Goal: Task Accomplishment & Management: Complete application form

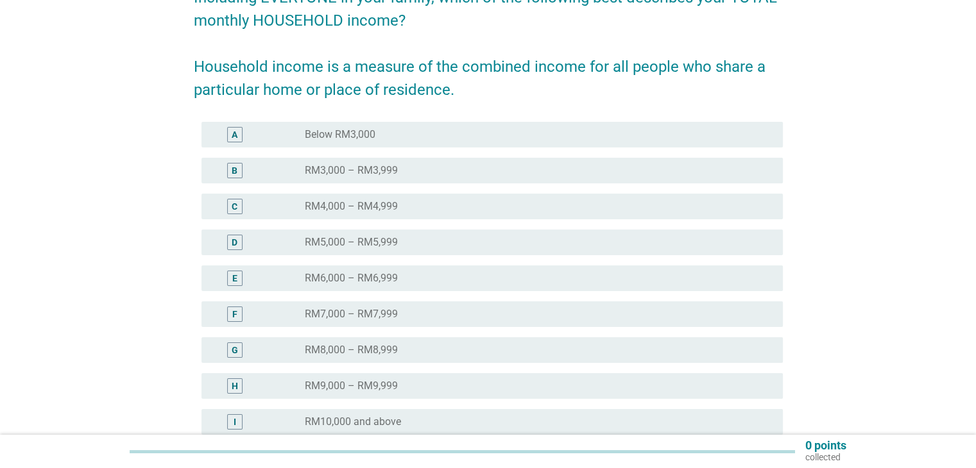
scroll to position [192, 0]
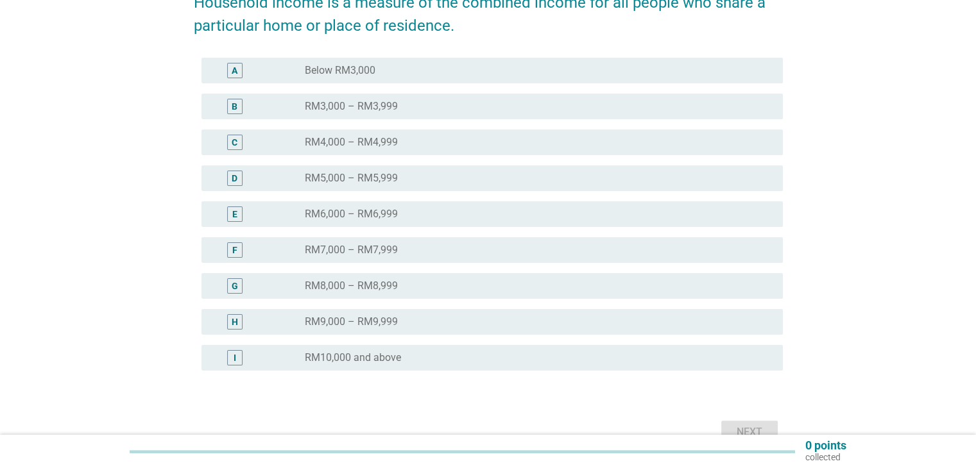
click at [464, 247] on div "radio_button_unchecked RM7,000 – RM7,999" at bounding box center [533, 250] width 457 height 13
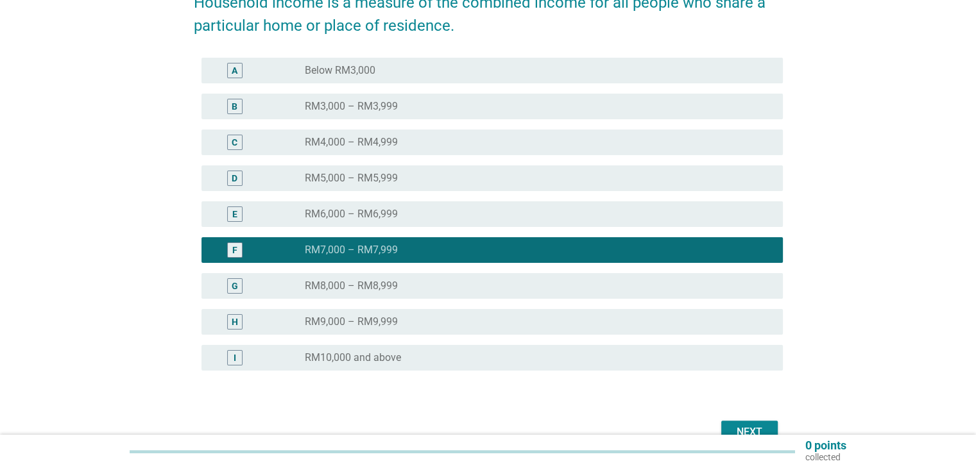
scroll to position [257, 0]
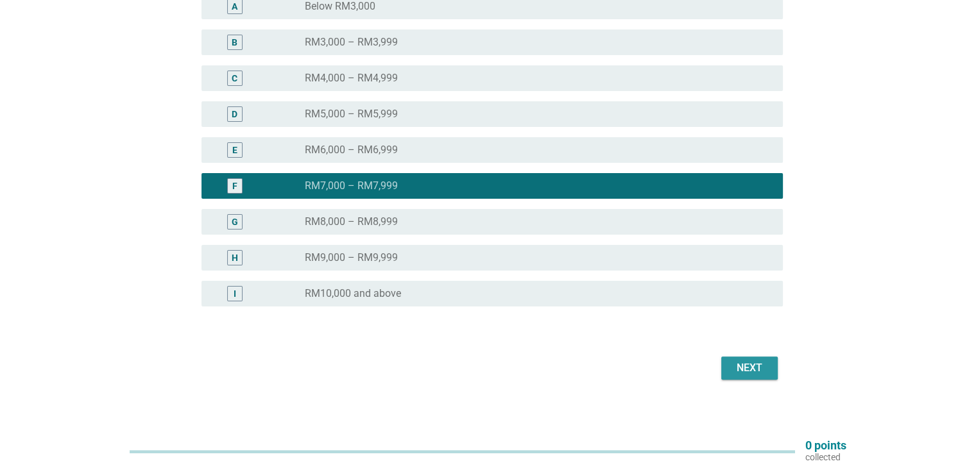
click at [753, 369] on div "Next" at bounding box center [749, 367] width 36 height 15
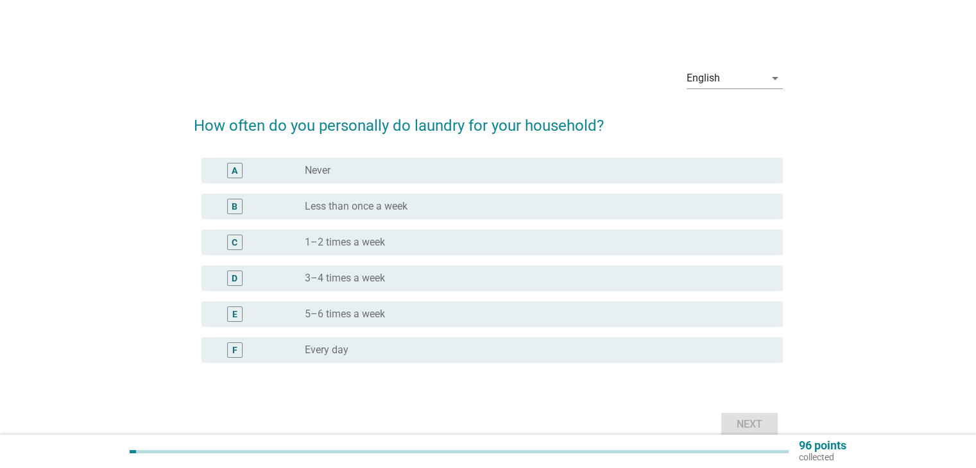
click at [443, 294] on div "D radio_button_unchecked 3–4 times a week" at bounding box center [488, 278] width 589 height 36
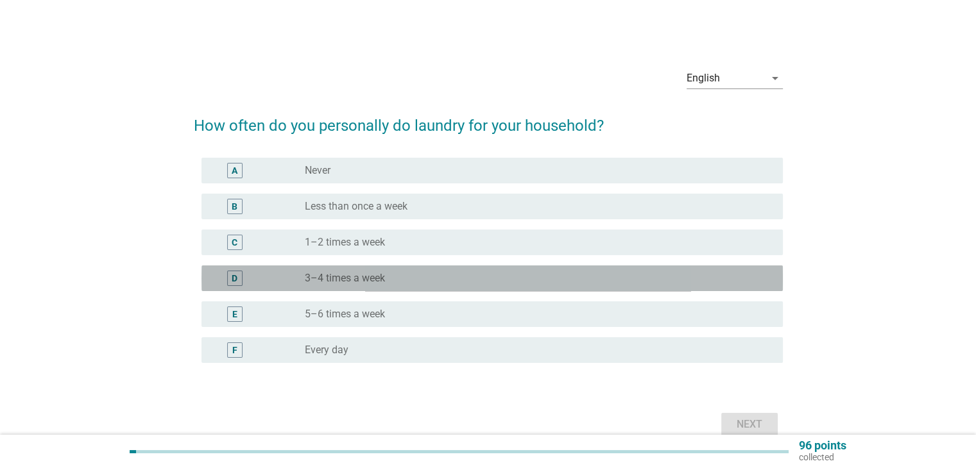
click at [489, 286] on div "D radio_button_unchecked 3–4 times a week" at bounding box center [491, 279] width 581 height 26
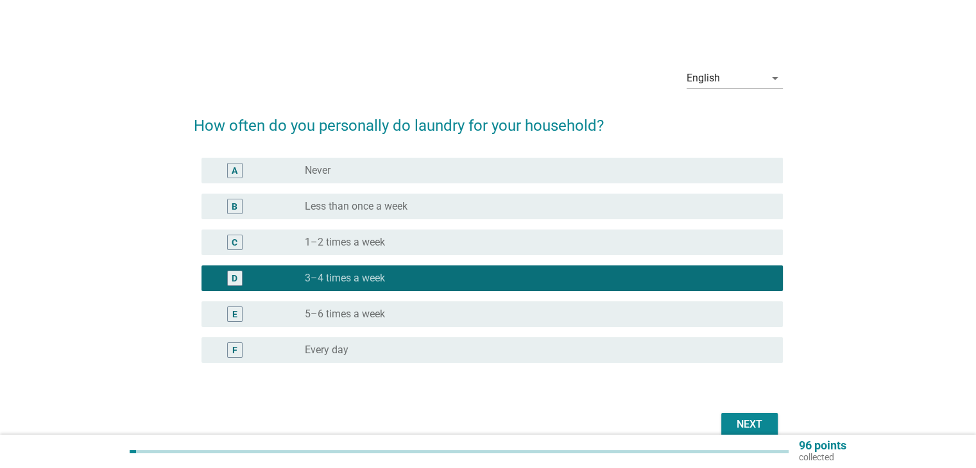
click at [743, 423] on div "Next" at bounding box center [749, 424] width 36 height 15
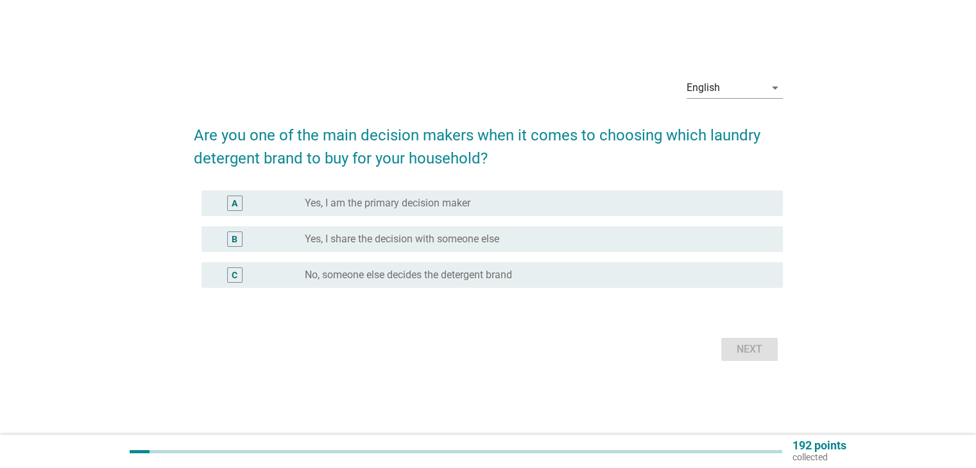
scroll to position [33, 0]
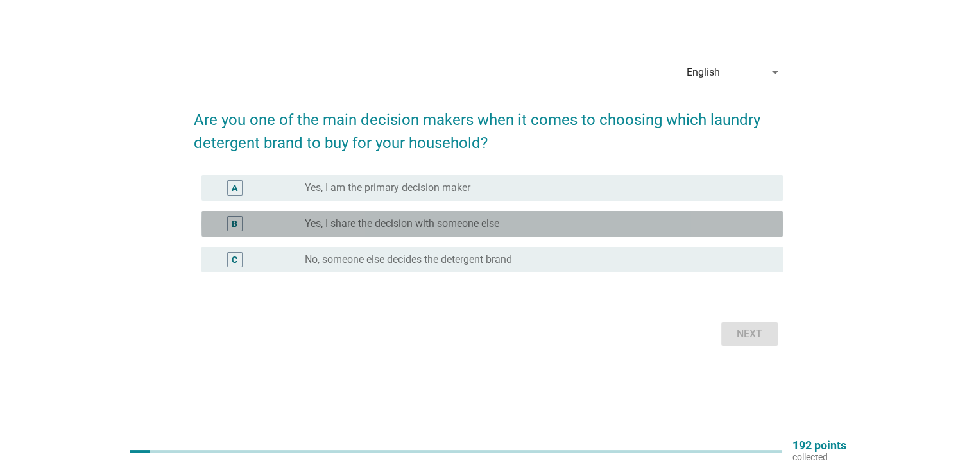
click at [446, 226] on label "Yes, I share the decision with someone else" at bounding box center [402, 223] width 194 height 13
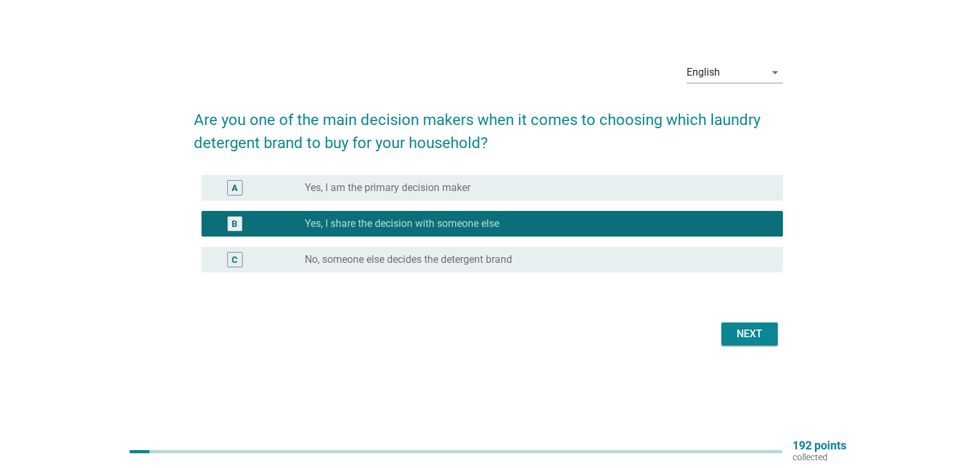
click at [732, 335] on div "Next" at bounding box center [749, 333] width 36 height 15
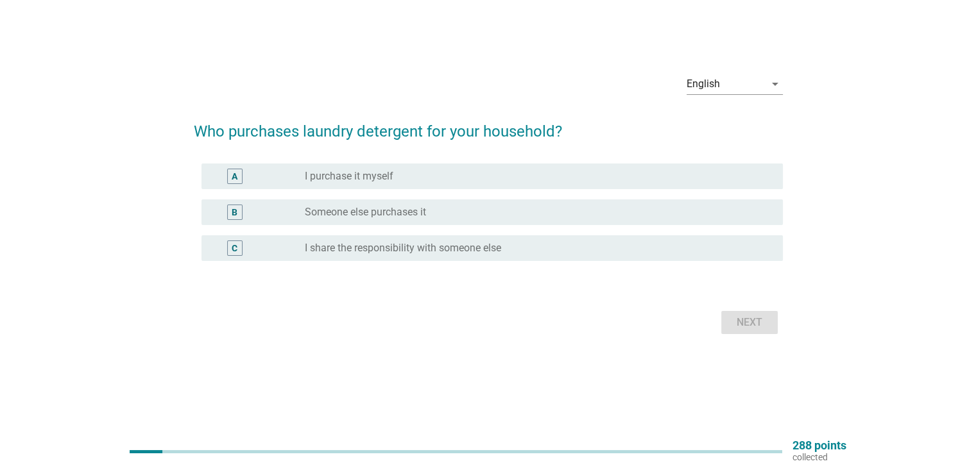
click at [539, 173] on div "radio_button_unchecked I purchase it myself" at bounding box center [533, 176] width 457 height 13
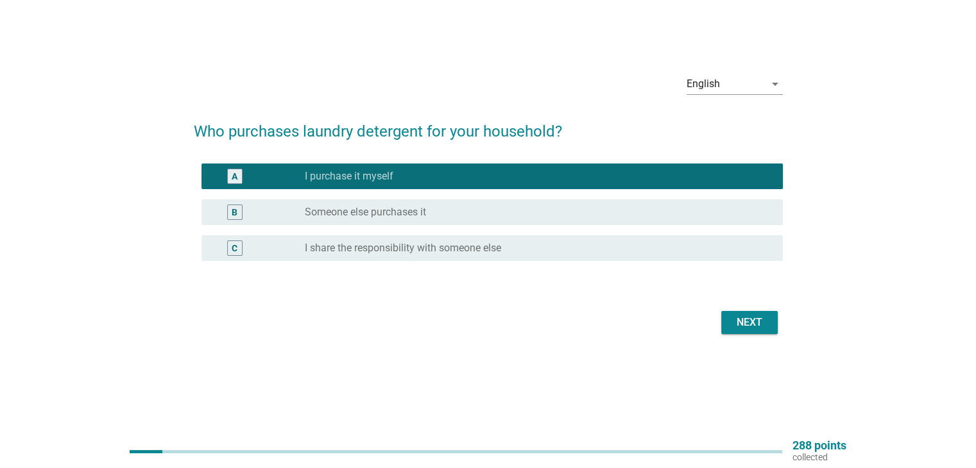
click at [736, 318] on div "Next" at bounding box center [749, 322] width 36 height 15
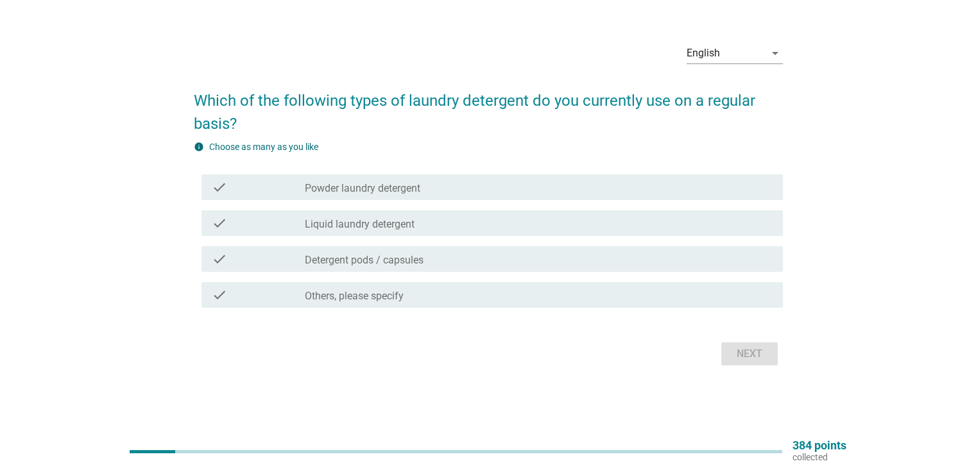
click at [503, 234] on div "check check_box_outline_blank Liquid laundry detergent" at bounding box center [491, 223] width 581 height 26
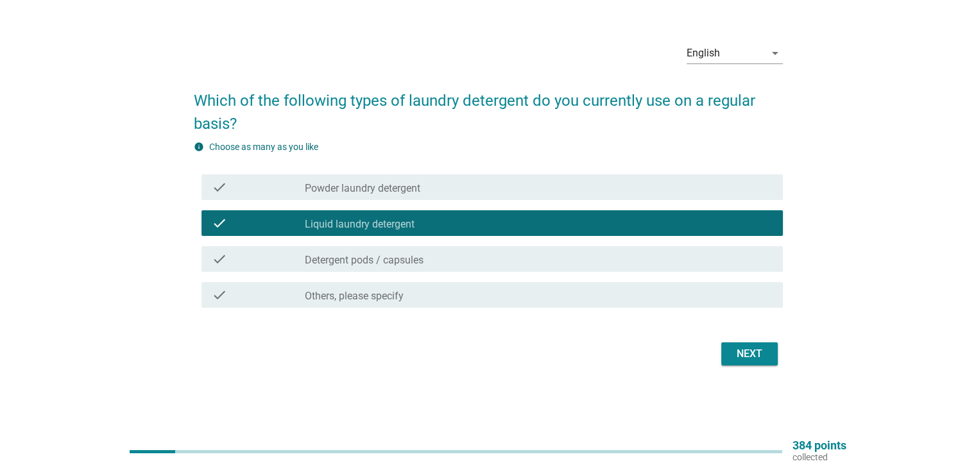
click at [764, 359] on div "Next" at bounding box center [749, 353] width 36 height 15
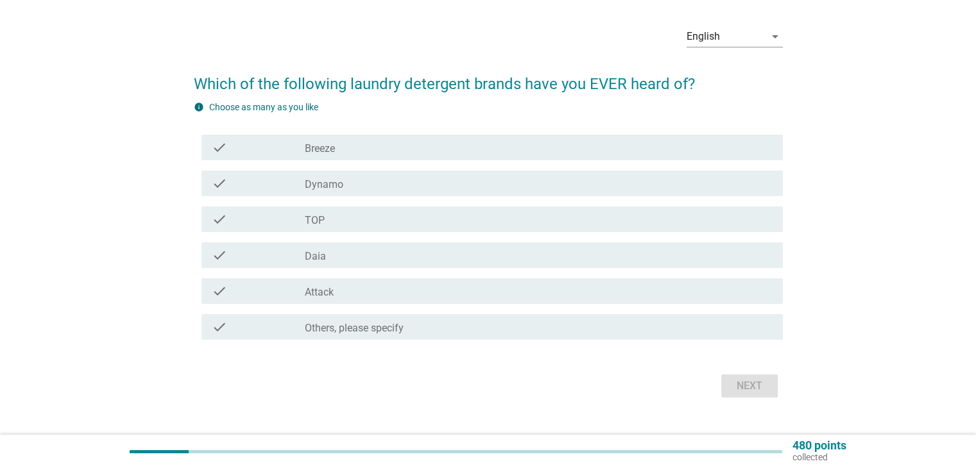
scroll to position [64, 0]
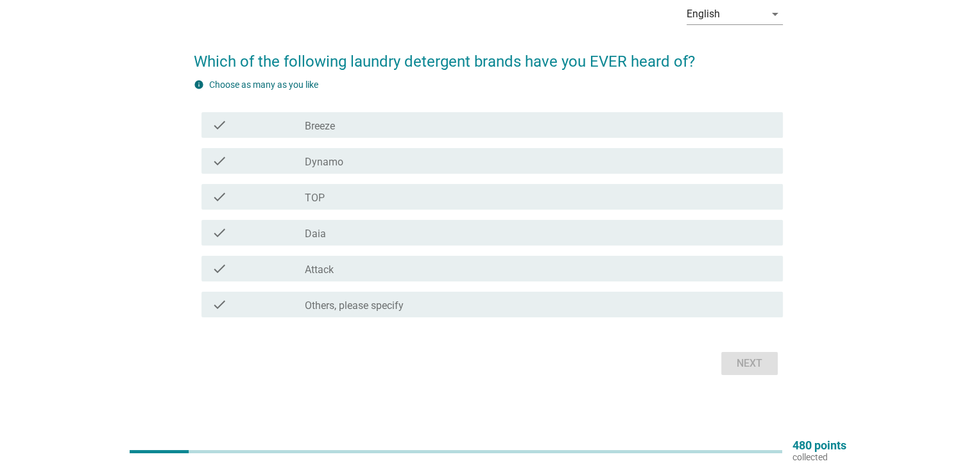
click at [384, 138] on div "check check_box_outline_blank Breeze" at bounding box center [488, 125] width 589 height 36
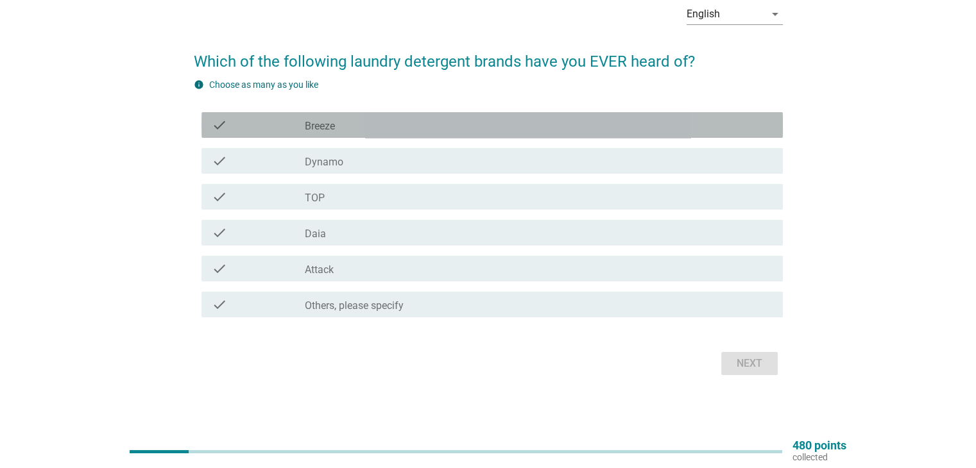
click at [362, 126] on div "check_box_outline_blank Breeze" at bounding box center [538, 124] width 467 height 15
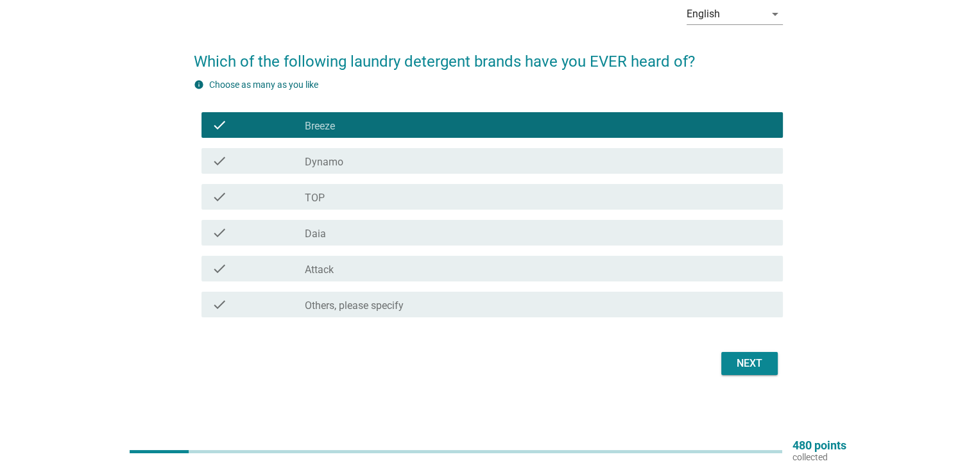
click at [348, 160] on div "check_box_outline_blank Dynamo" at bounding box center [538, 160] width 467 height 15
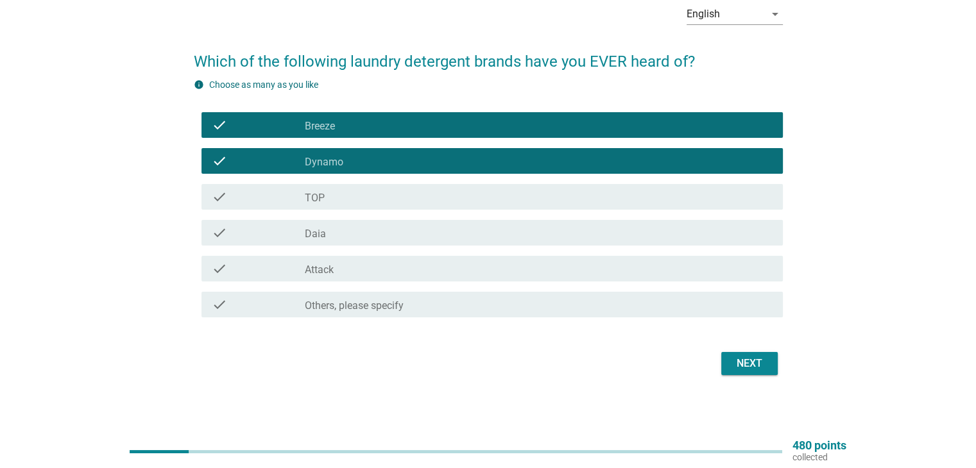
click at [370, 203] on div "check_box_outline_blank TOP" at bounding box center [538, 196] width 467 height 15
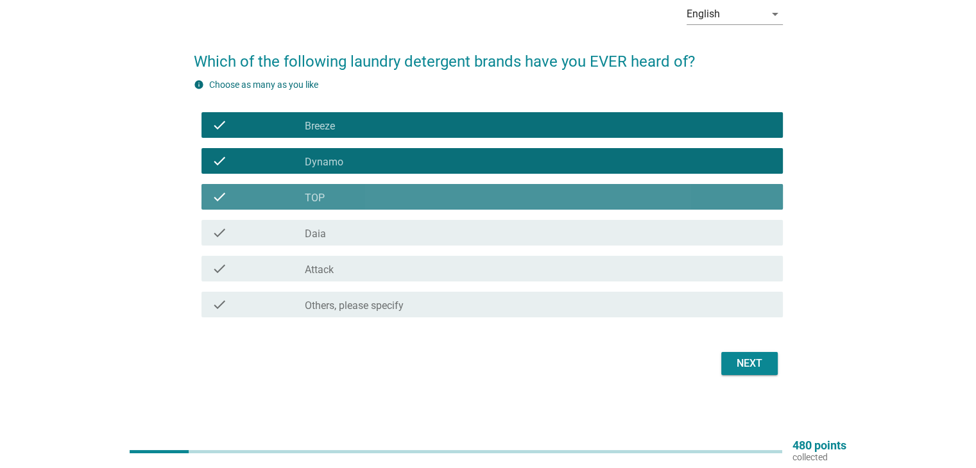
click at [375, 230] on div "check_box_outline_blank Daia" at bounding box center [538, 232] width 467 height 15
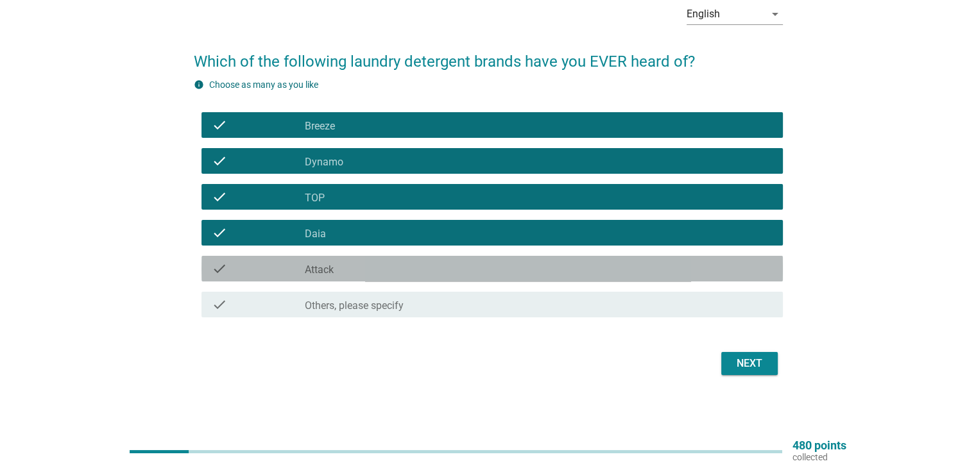
click at [388, 267] on div "check_box_outline_blank Attack" at bounding box center [538, 268] width 467 height 15
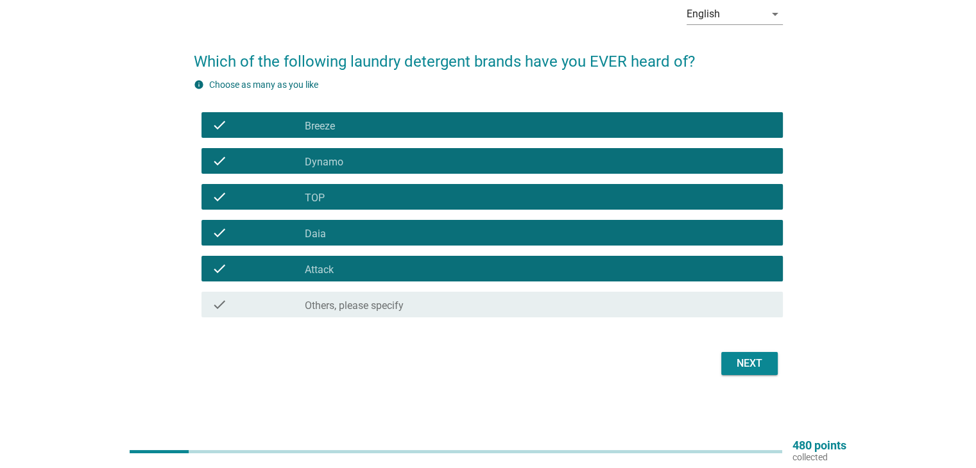
click at [748, 362] on div "Next" at bounding box center [749, 363] width 36 height 15
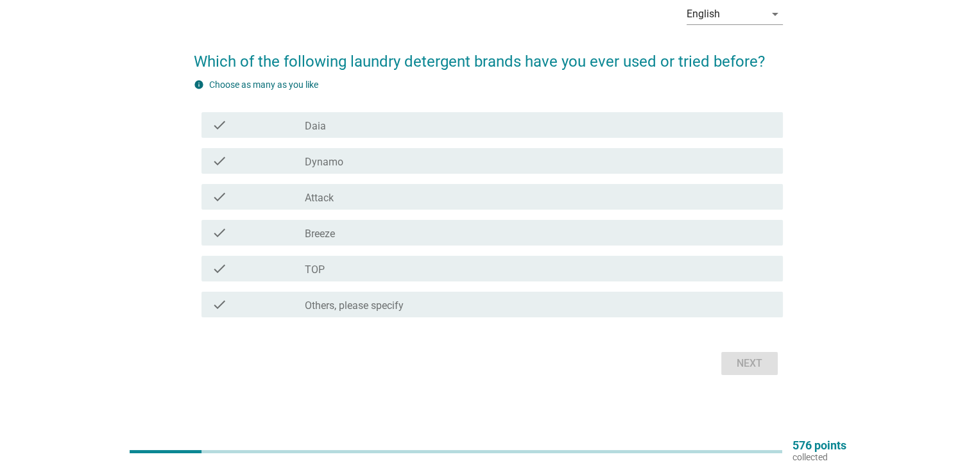
click at [362, 167] on div "check_box_outline_blank Dynamo" at bounding box center [538, 160] width 467 height 15
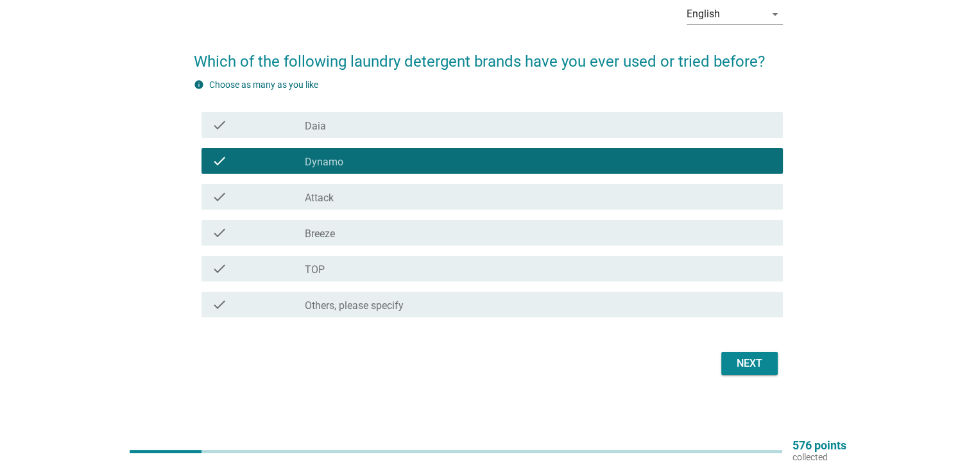
click at [354, 198] on div "check_box_outline_blank Attack" at bounding box center [538, 196] width 467 height 15
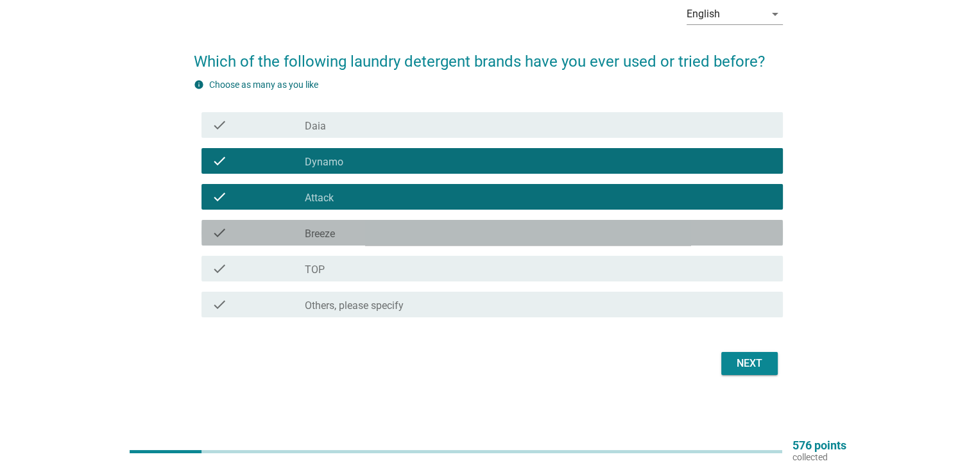
click at [356, 240] on div "check_box_outline_blank Breeze" at bounding box center [538, 232] width 467 height 15
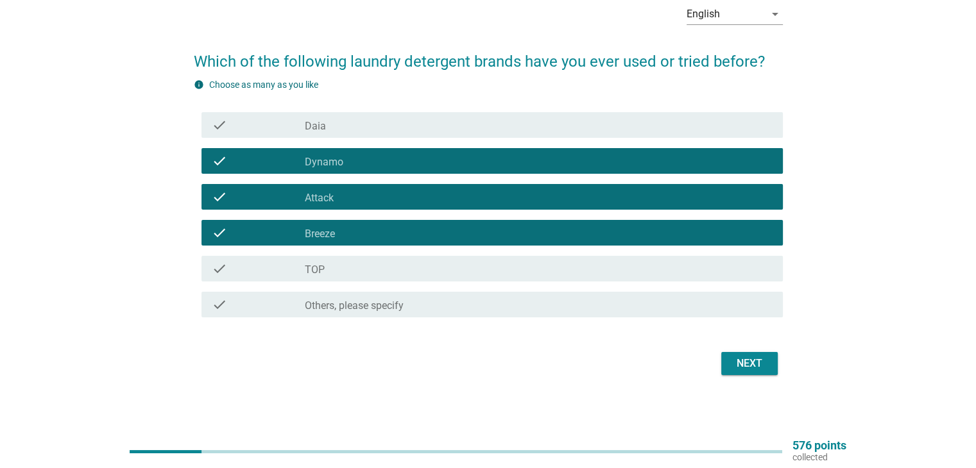
click at [357, 267] on div "check_box_outline_blank TOP" at bounding box center [538, 268] width 467 height 15
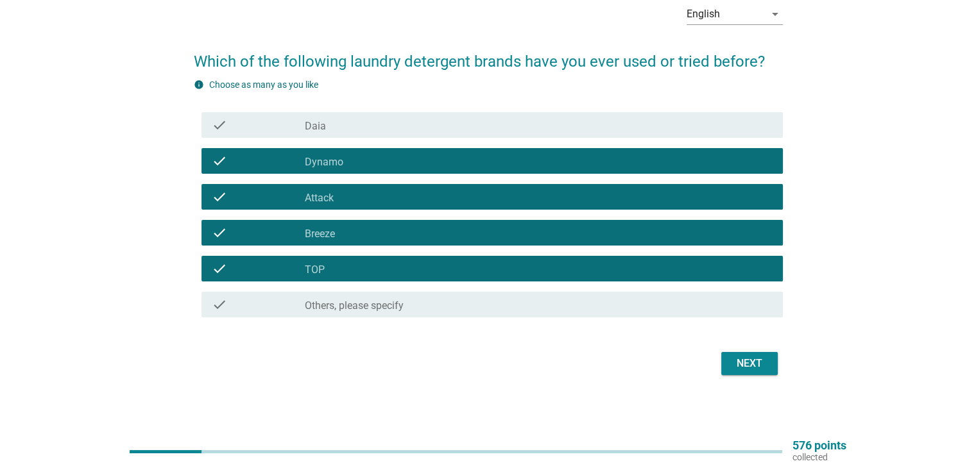
click at [736, 362] on div "Next" at bounding box center [749, 363] width 36 height 15
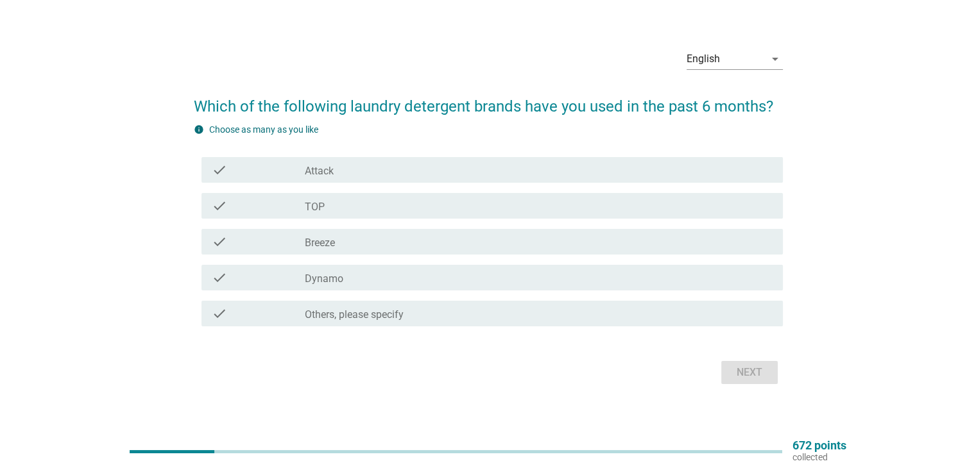
scroll to position [33, 0]
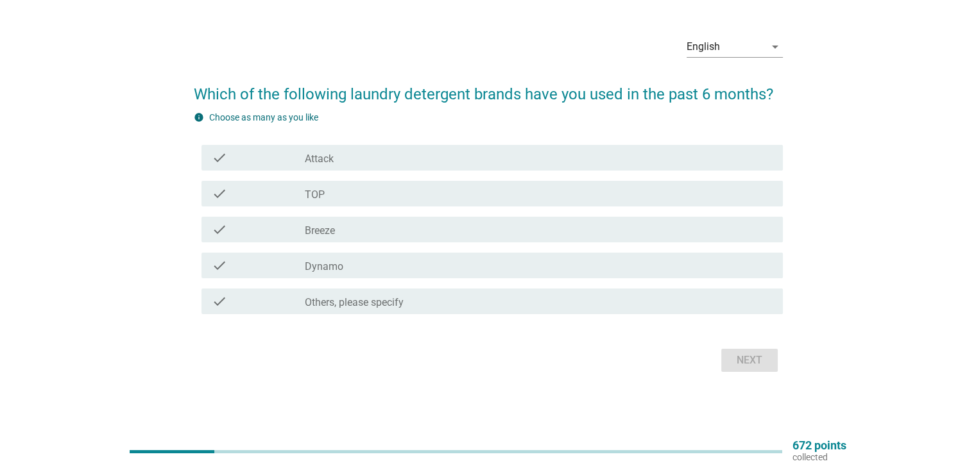
click at [343, 162] on div "check_box Attack" at bounding box center [538, 157] width 467 height 15
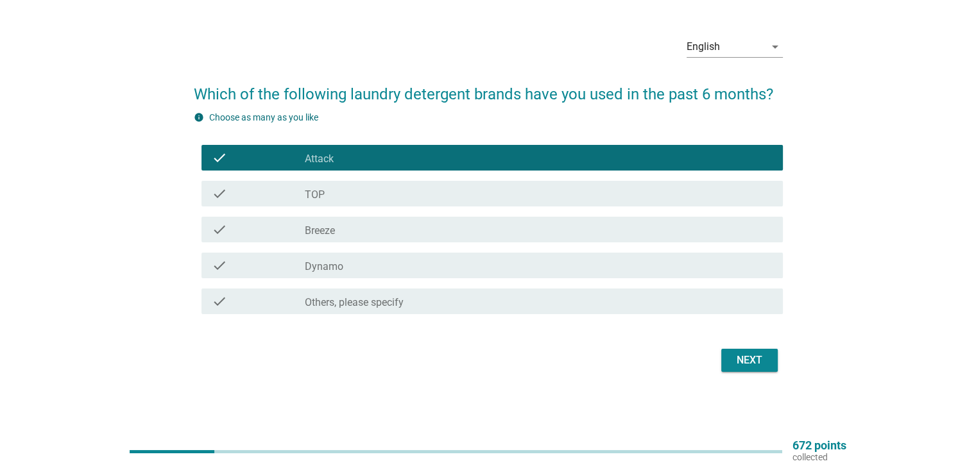
click at [345, 199] on div "check_box TOP" at bounding box center [538, 193] width 467 height 15
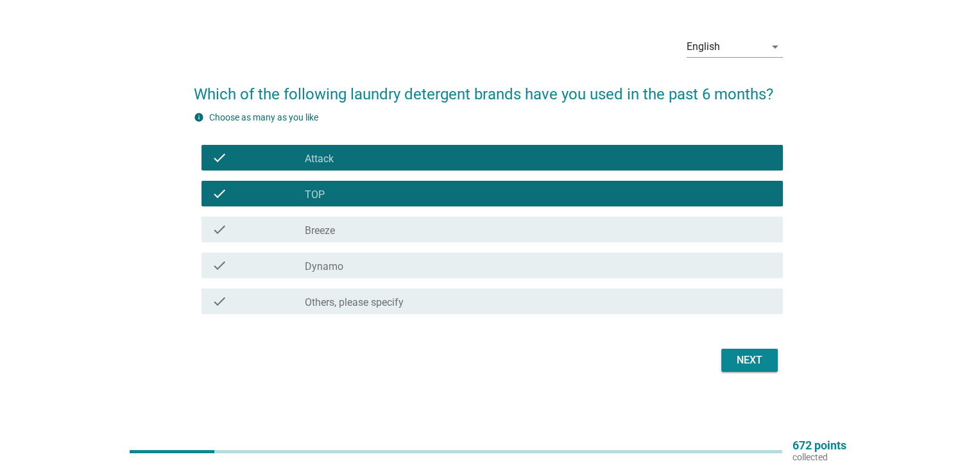
click at [371, 232] on div "check_box Breeze" at bounding box center [538, 229] width 467 height 15
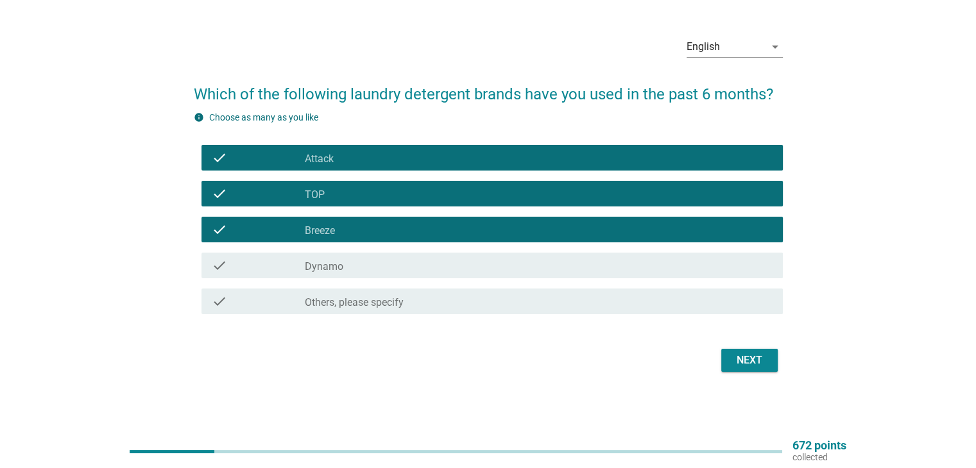
click at [751, 360] on div "Next" at bounding box center [749, 360] width 36 height 15
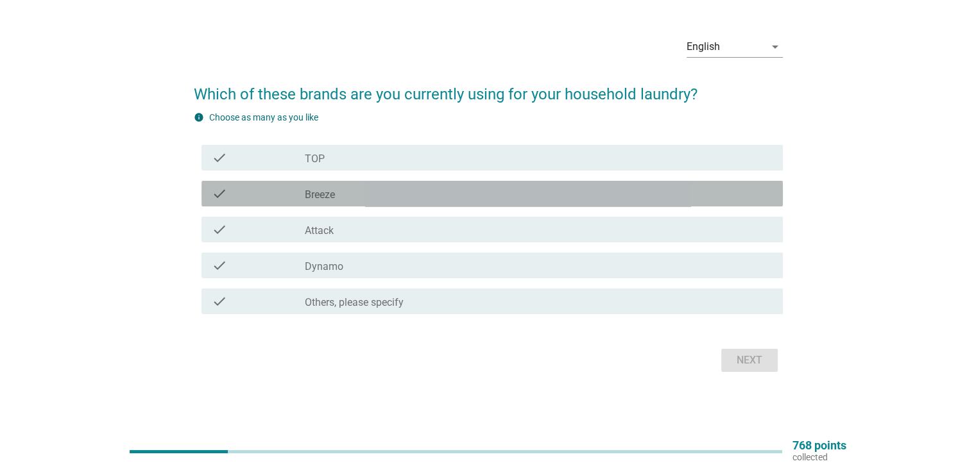
click at [351, 197] on div "check_box Breeze" at bounding box center [538, 193] width 467 height 15
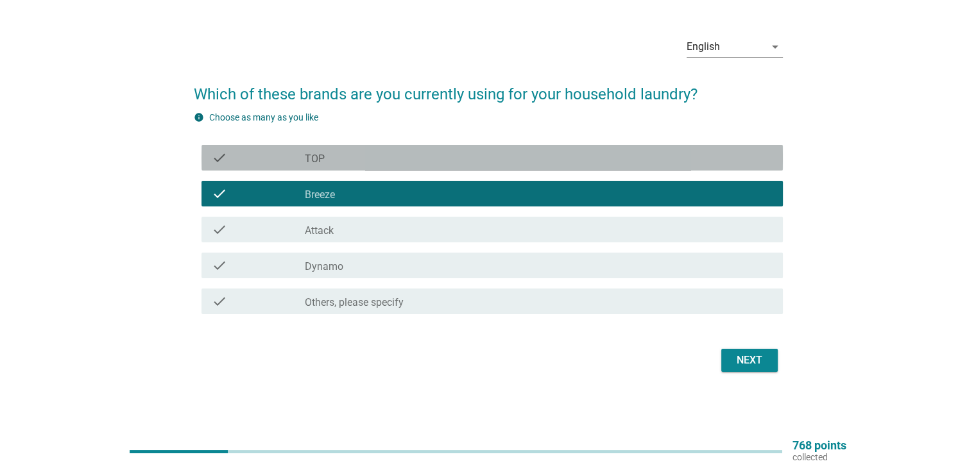
click at [335, 156] on div "check_box TOP" at bounding box center [538, 157] width 467 height 15
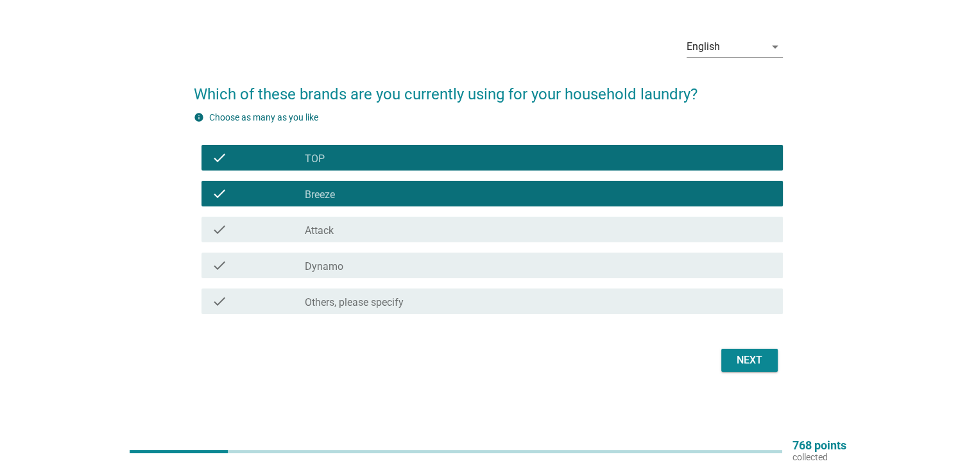
click at [747, 353] on div "Next" at bounding box center [749, 360] width 36 height 15
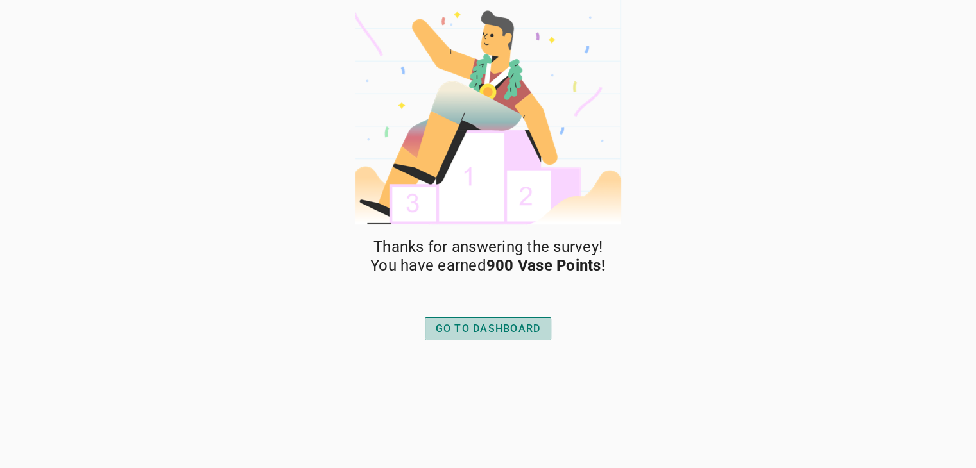
click at [519, 332] on div "GO TO DASHBOARD" at bounding box center [487, 328] width 105 height 15
